Goal: Information Seeking & Learning: Learn about a topic

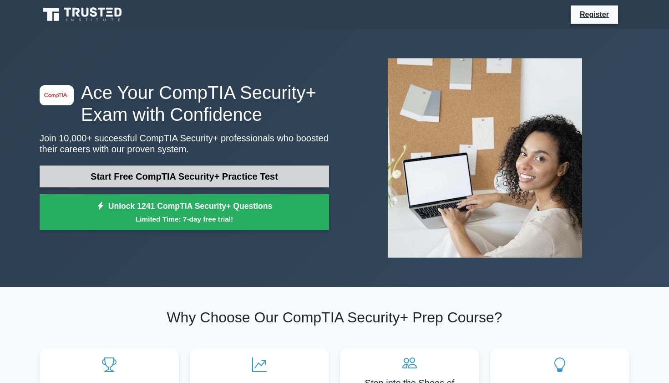
click at [260, 175] on link "Start Free CompTIA Security+ Practice Test" at bounding box center [185, 176] width 290 height 22
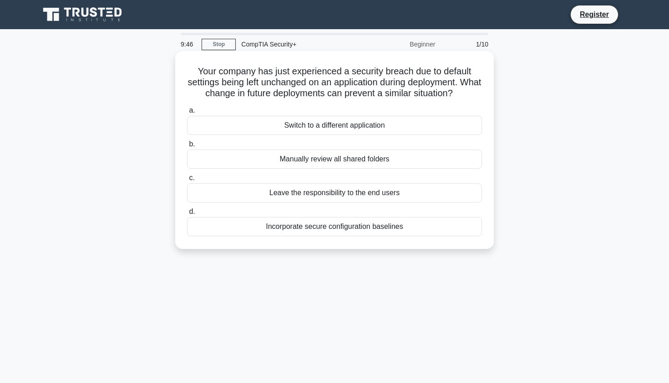
click at [287, 231] on div "Incorporate secure configuration baselines" at bounding box center [334, 226] width 295 height 19
click at [187, 214] on input "d. Incorporate secure configuration baselines" at bounding box center [187, 212] width 0 height 6
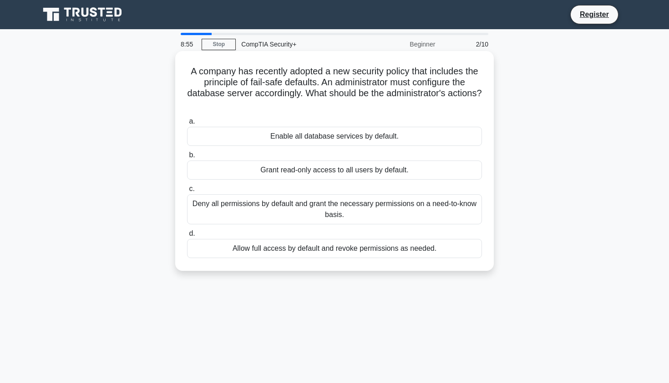
click at [295, 129] on div "Enable all database services by default." at bounding box center [334, 136] width 295 height 19
click at [187, 124] on input "a. Enable all database services by default." at bounding box center [187, 121] width 0 height 6
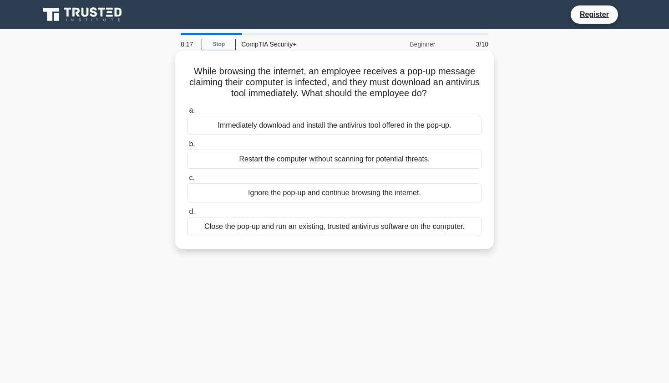
click at [288, 228] on div "Close the pop-up and run an existing, trusted antivirus software on the compute…" at bounding box center [334, 226] width 295 height 19
click at [187, 214] on input "d. Close the pop-up and run an existing, trusted antivirus software on the comp…" at bounding box center [187, 212] width 0 height 6
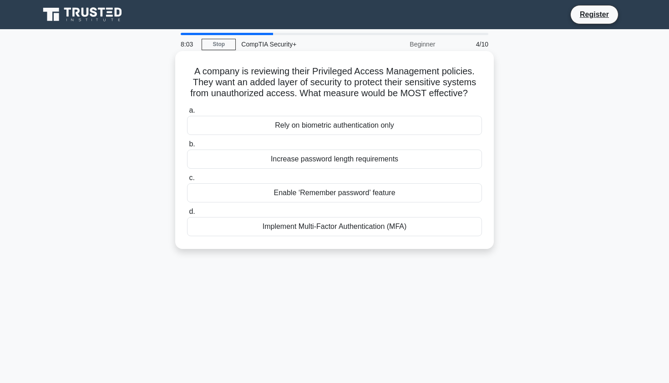
click at [289, 229] on div "Implement Multi-Factor Authentication (MFA)" at bounding box center [334, 226] width 295 height 19
click at [187, 214] on input "d. Implement Multi-Factor Authentication (MFA)" at bounding box center [187, 212] width 0 height 6
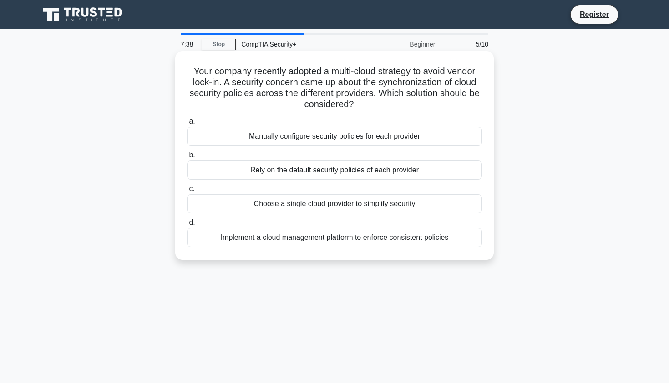
click at [298, 242] on div "Implement a cloud management platform to enforce consistent policies" at bounding box center [334, 237] width 295 height 19
click at [187, 225] on input "d. Implement a cloud management platform to enforce consistent policies" at bounding box center [187, 222] width 0 height 6
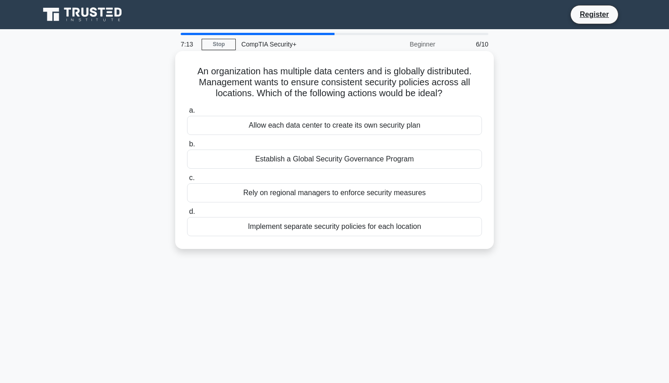
click at [334, 226] on div "Implement separate security policies for each location" at bounding box center [334, 226] width 295 height 19
click at [187, 214] on input "d. Implement separate security policies for each location" at bounding box center [187, 212] width 0 height 6
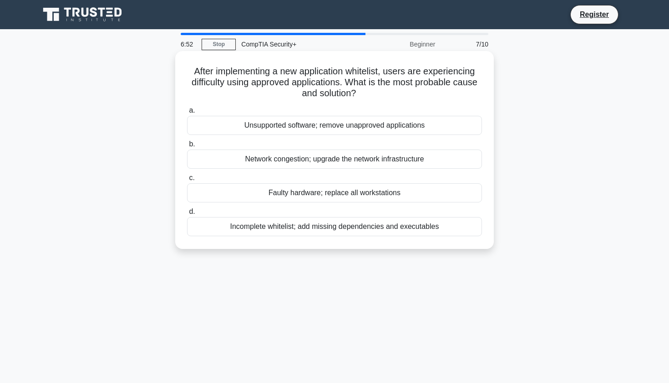
click at [311, 228] on div "Incomplete whitelist; add missing dependencies and executables" at bounding box center [334, 226] width 295 height 19
click at [187, 214] on input "d. Incomplete whitelist; add missing dependencies and executables" at bounding box center [187, 212] width 0 height 6
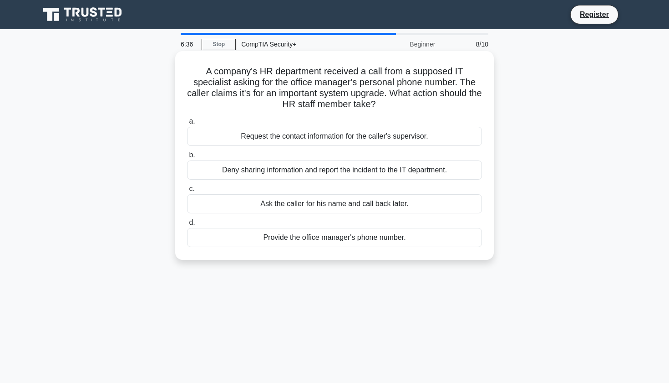
click at [285, 170] on div "Deny sharing information and report the incident to the IT department." at bounding box center [334, 169] width 295 height 19
click at [187, 158] on input "b. Deny sharing information and report the incident to the IT department." at bounding box center [187, 155] width 0 height 6
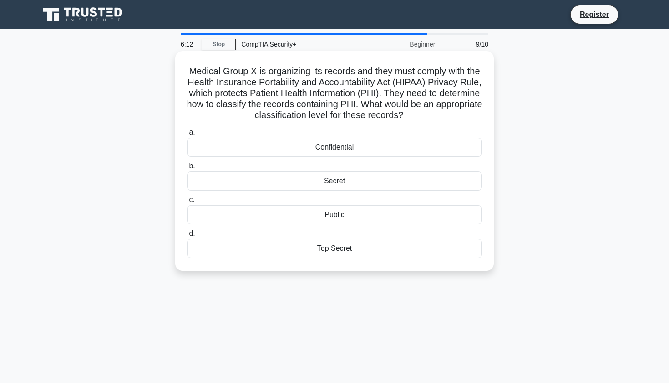
click at [291, 153] on div "Confidential" at bounding box center [334, 147] width 295 height 19
click at [187, 135] on input "a. Confidential" at bounding box center [187, 132] width 0 height 6
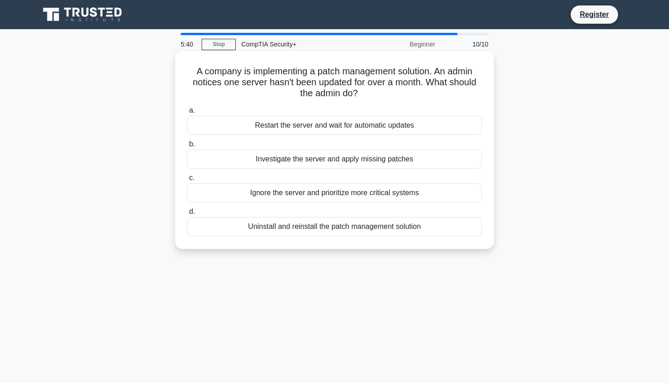
click at [282, 163] on div "Investigate the server and apply missing patches" at bounding box center [334, 158] width 295 height 19
click at [187, 147] on input "b. Investigate the server and apply missing patches" at bounding box center [187, 144] width 0 height 6
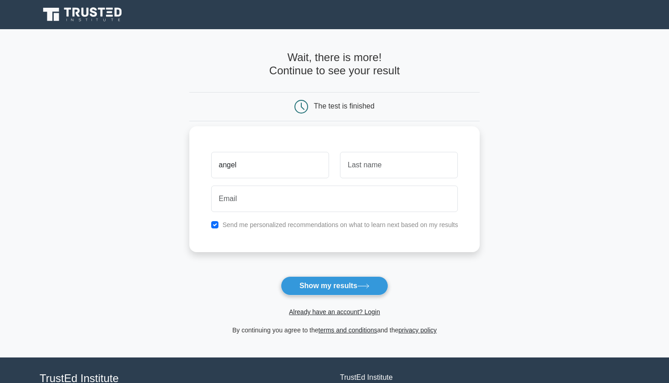
type input "angel"
type input "garcia"
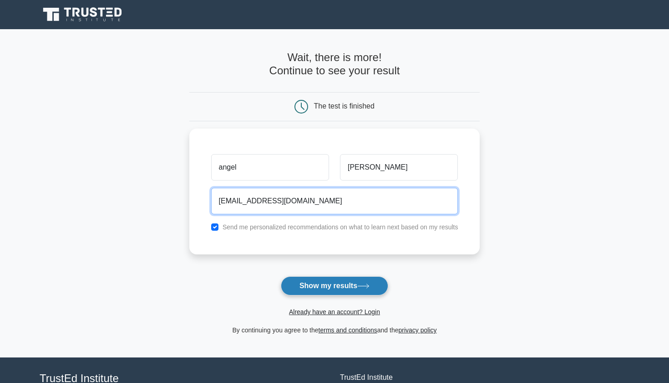
type input "angelgarciareyespr@gmail.com"
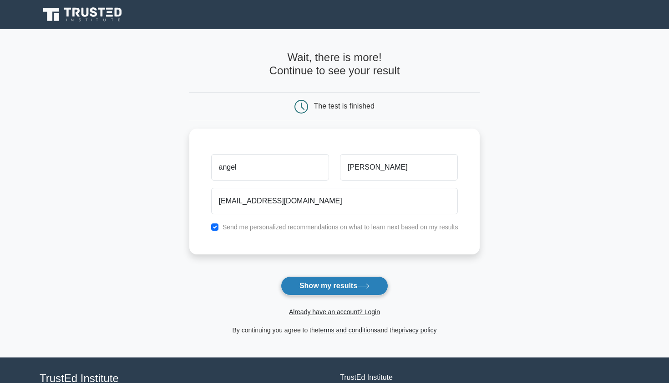
click at [315, 289] on button "Show my results" at bounding box center [334, 285] width 107 height 19
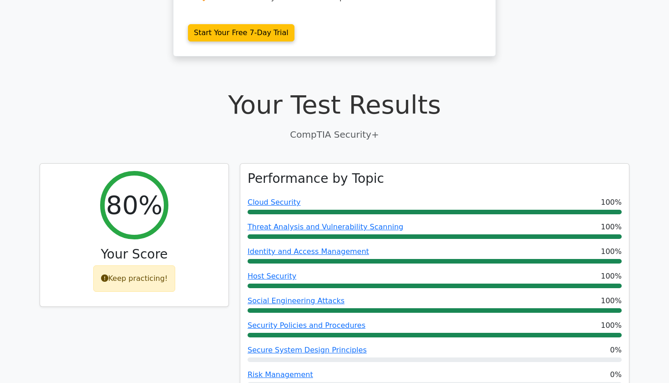
scroll to position [201, 0]
